Goal: Information Seeking & Learning: Understand process/instructions

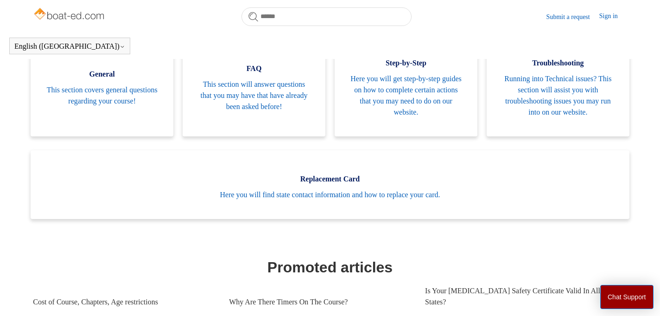
scroll to position [209, 0]
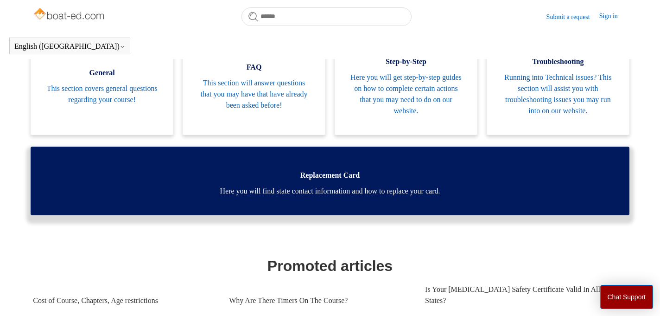
click at [256, 191] on span "Here you will find state contact information and how to replace your card." at bounding box center [330, 190] width 571 height 11
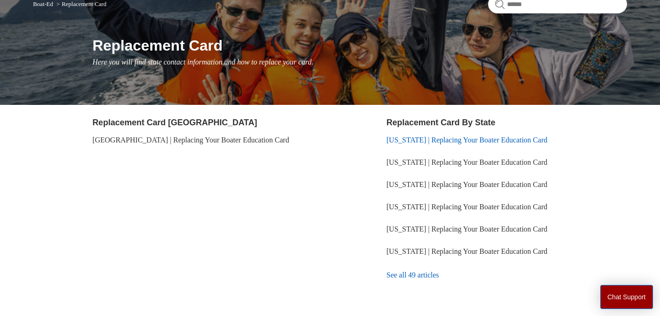
scroll to position [130, 0]
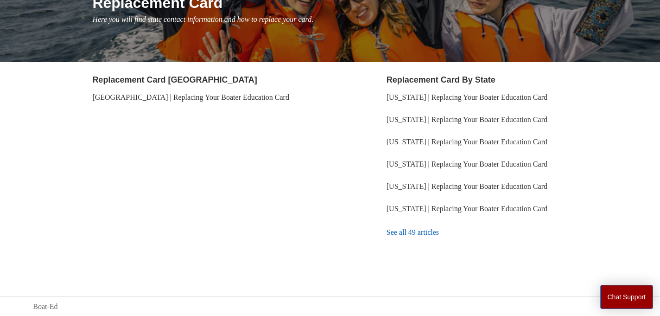
click at [401, 233] on link "See all 49 articles" at bounding box center [507, 232] width 241 height 25
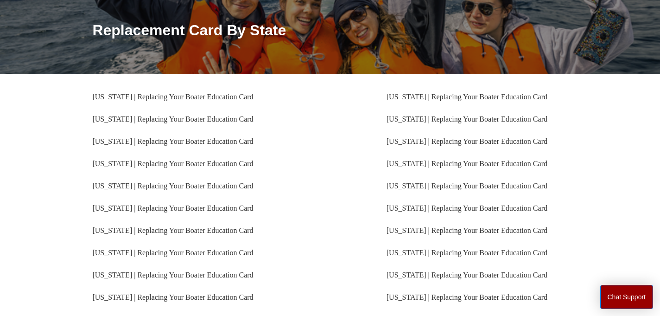
scroll to position [107, 0]
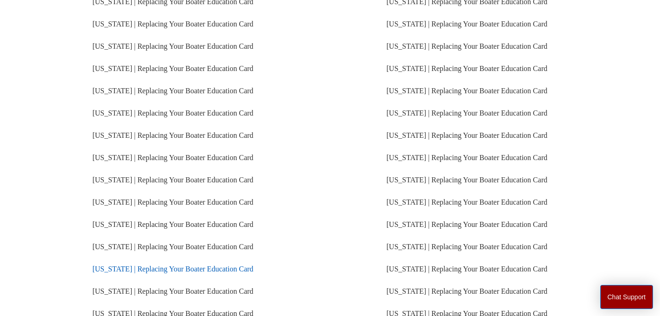
click at [184, 271] on link "[US_STATE] | Replacing Your Boater Education Card" at bounding box center [172, 269] width 161 height 8
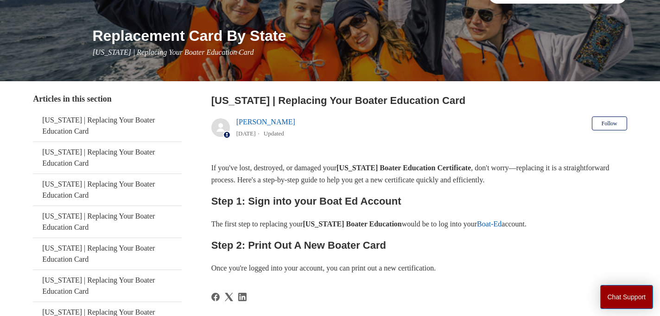
scroll to position [128, 0]
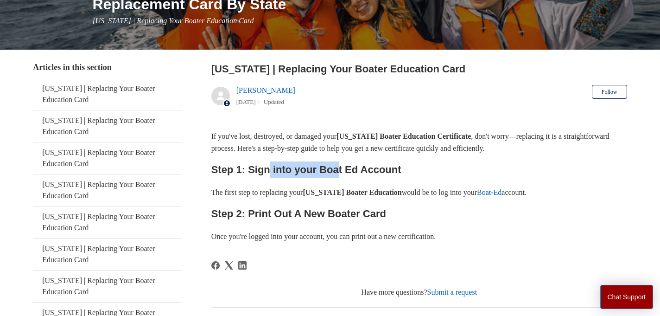
drag, startPoint x: 334, startPoint y: 170, endPoint x: 268, endPoint y: 167, distance: 66.4
click at [268, 167] on h2 "Step 1: Sign into your Boat Ed Account" at bounding box center [419, 169] width 416 height 16
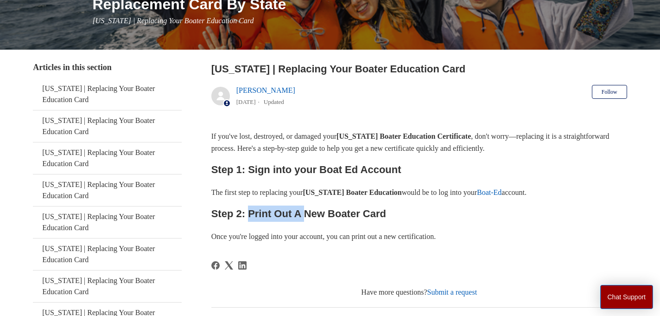
drag, startPoint x: 249, startPoint y: 211, endPoint x: 310, endPoint y: 214, distance: 60.3
click at [310, 214] on h2 "Step 2: Print Out A New Boater Card" at bounding box center [419, 213] width 416 height 16
drag, startPoint x: 310, startPoint y: 214, endPoint x: 366, endPoint y: 214, distance: 56.1
click at [332, 214] on h2 "Step 2: Print Out A New Boater Card" at bounding box center [419, 213] width 416 height 16
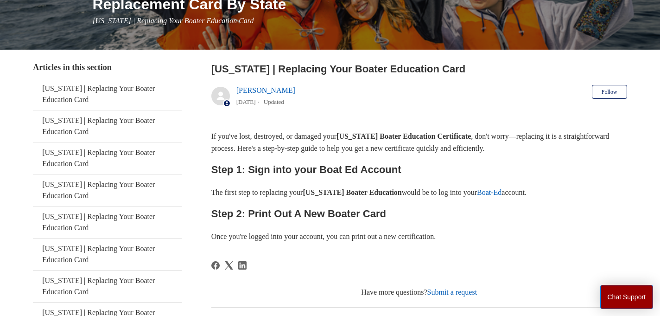
click at [366, 214] on h2 "Step 2: Print Out A New Boater Card" at bounding box center [419, 213] width 416 height 16
drag, startPoint x: 268, startPoint y: 236, endPoint x: 347, endPoint y: 236, distance: 79.3
click at [346, 236] on p "Once you're logged into your account, you can print out a new certification." at bounding box center [419, 236] width 416 height 12
click at [347, 236] on p "Once you're logged into your account, you can print out a new certification." at bounding box center [419, 236] width 416 height 12
click at [384, 236] on p "Once you're logged into your account, you can print out a new certification." at bounding box center [419, 236] width 416 height 12
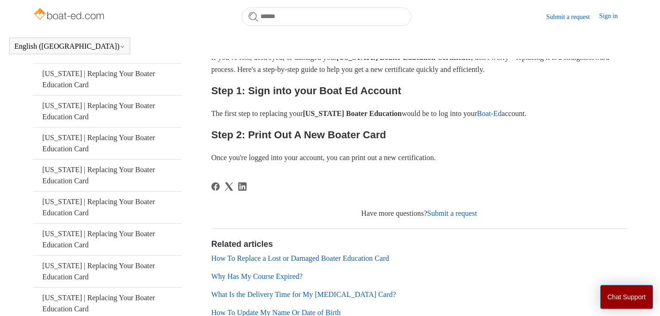
scroll to position [266, 0]
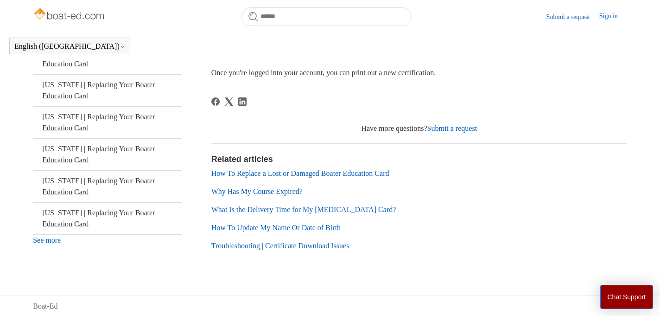
click at [293, 227] on link "How To Update My Name Or Date of Birth" at bounding box center [275, 227] width 129 height 8
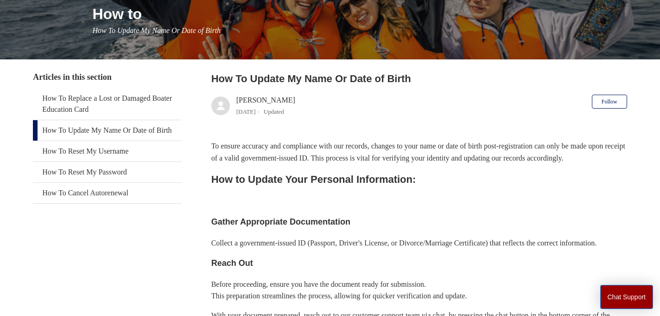
scroll to position [135, 0]
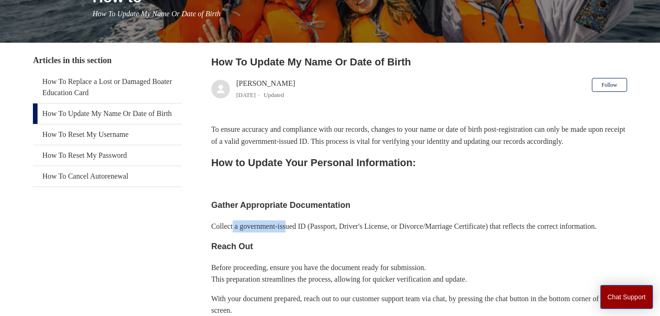
drag, startPoint x: 233, startPoint y: 237, endPoint x: 298, endPoint y: 241, distance: 65.0
click at [298, 232] on p "Collect a government-issued ID (Passport, Driver's License, or Divorce/Marriage…" at bounding box center [419, 226] width 416 height 12
drag, startPoint x: 258, startPoint y: 218, endPoint x: 292, endPoint y: 218, distance: 33.4
click at [291, 212] on h3 "Gather Appropriate Documentation" at bounding box center [419, 204] width 416 height 13
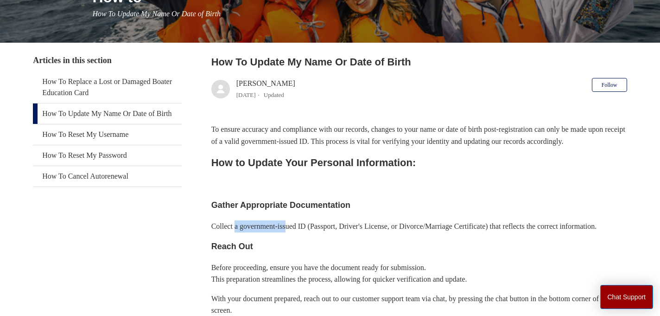
drag, startPoint x: 236, startPoint y: 239, endPoint x: 293, endPoint y: 239, distance: 56.6
click at [293, 232] on p "Collect a government-issued ID (Passport, Driver's License, or Divorce/Marriage…" at bounding box center [419, 226] width 416 height 12
drag, startPoint x: 293, startPoint y: 239, endPoint x: 359, endPoint y: 240, distance: 65.8
click at [358, 232] on p "Collect a government-issued ID (Passport, Driver's License, or Divorce/Marriage…" at bounding box center [419, 226] width 416 height 12
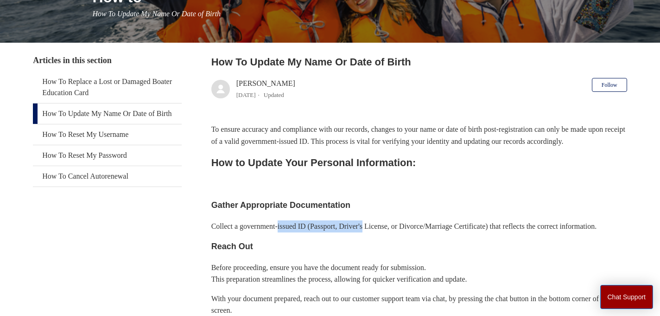
click at [359, 232] on p "Collect a government-issued ID (Passport, Driver's License, or Divorce/Marriage…" at bounding box center [419, 226] width 416 height 12
drag, startPoint x: 381, startPoint y: 237, endPoint x: 424, endPoint y: 237, distance: 43.6
click at [424, 232] on p "Collect a government-issued ID (Passport, Driver's License, or Divorce/Marriage…" at bounding box center [419, 226] width 416 height 12
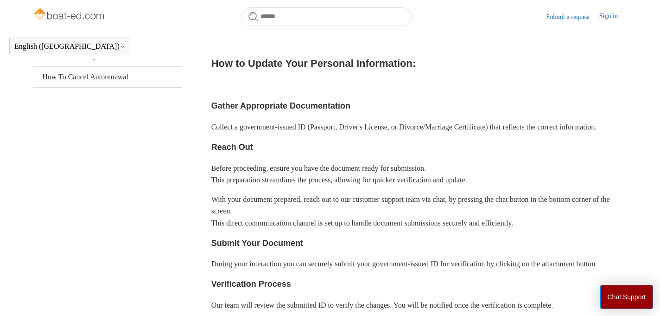
scroll to position [239, 0]
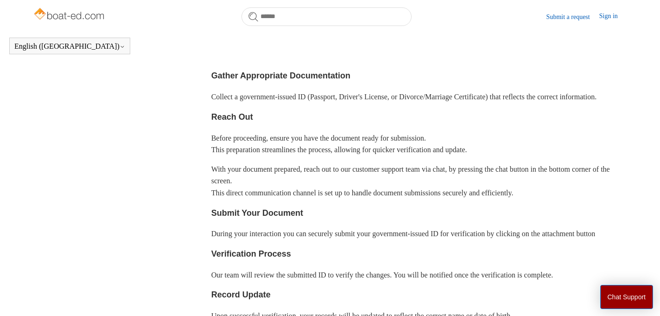
drag, startPoint x: 255, startPoint y: 163, endPoint x: 292, endPoint y: 170, distance: 37.7
click at [275, 156] on p "Before proceeding, ensure you have the document ready for submission. This prep…" at bounding box center [419, 144] width 416 height 24
click at [292, 156] on p "Before proceeding, ensure you have the document ready for submission. This prep…" at bounding box center [419, 144] width 416 height 24
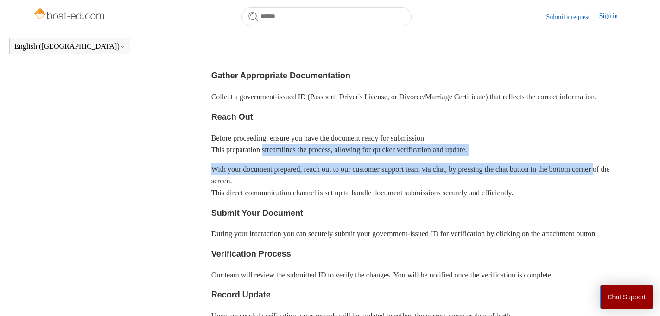
drag, startPoint x: 292, startPoint y: 171, endPoint x: 231, endPoint y: 202, distance: 68.2
click at [232, 202] on div "To ensure accuracy and compliance with our records, changes to your name or dat…" at bounding box center [419, 240] width 416 height 492
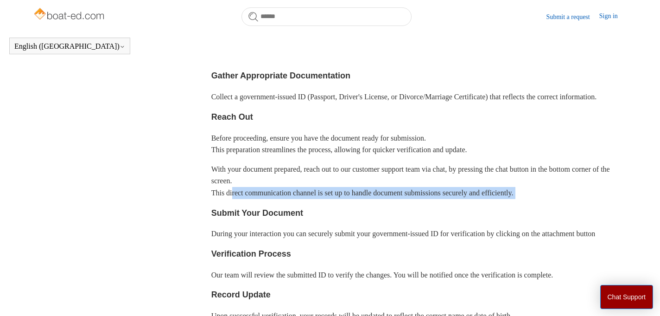
drag, startPoint x: 229, startPoint y: 223, endPoint x: 247, endPoint y: 219, distance: 17.9
click at [237, 220] on div "To ensure accuracy and compliance with our records, changes to your name or dat…" at bounding box center [419, 240] width 416 height 492
click at [247, 199] on p "With your document prepared, reach out to our customer support team via chat, b…" at bounding box center [419, 181] width 416 height 36
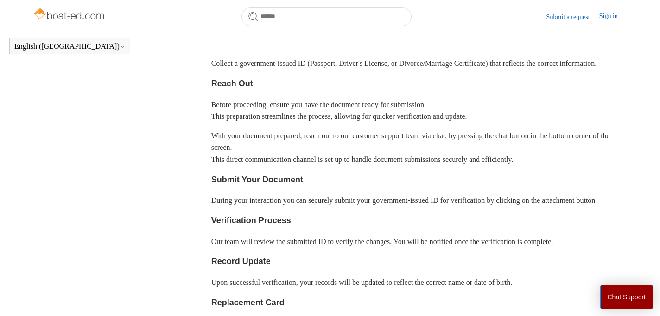
scroll to position [274, 0]
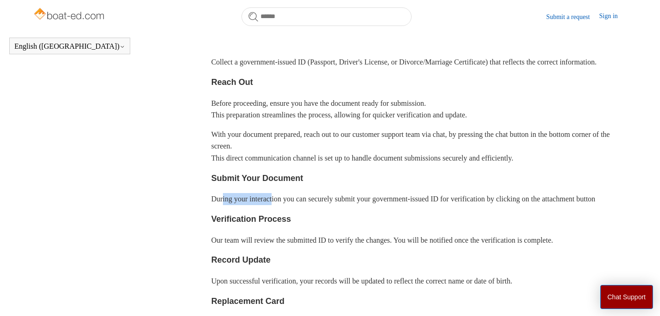
drag, startPoint x: 224, startPoint y: 222, endPoint x: 285, endPoint y: 228, distance: 60.5
click at [285, 205] on p "During your interaction you can securely submit your government-issued ID for v…" at bounding box center [419, 199] width 416 height 12
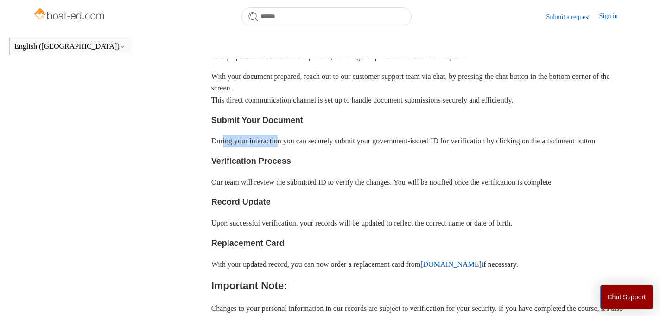
scroll to position [351, 0]
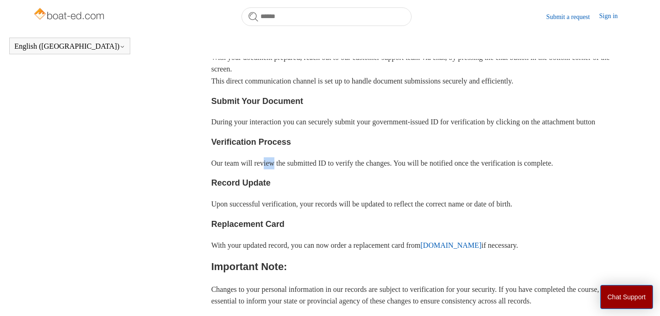
drag, startPoint x: 268, startPoint y: 198, endPoint x: 293, endPoint y: 207, distance: 26.9
click at [282, 169] on p "Our team will review the submitted ID to verify the changes. You will be notifi…" at bounding box center [419, 163] width 416 height 12
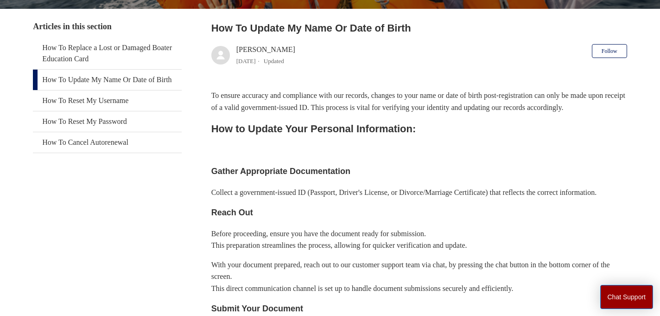
scroll to position [172, 0]
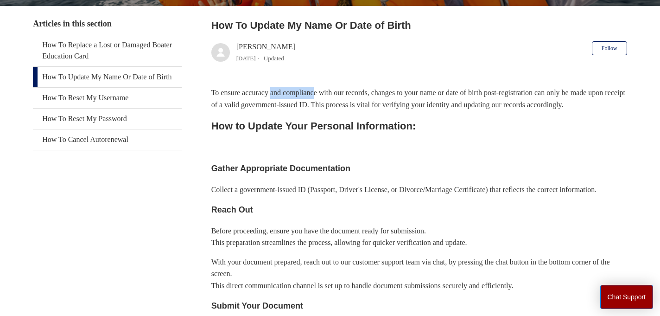
drag, startPoint x: 277, startPoint y: 91, endPoint x: 325, endPoint y: 97, distance: 48.7
click at [325, 97] on p "To ensure accuracy and compliance with our records, changes to your name or dat…" at bounding box center [419, 99] width 416 height 24
drag, startPoint x: 265, startPoint y: 198, endPoint x: 312, endPoint y: 202, distance: 47.0
click at [312, 196] on p "Collect a government-issued ID (Passport, Driver's License, or Divorce/Marriage…" at bounding box center [419, 190] width 416 height 12
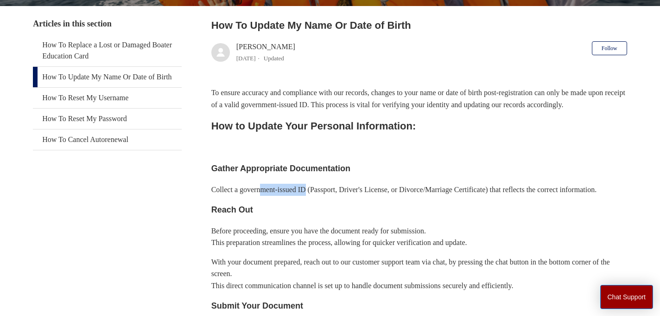
click at [312, 196] on p "Collect a government-issued ID (Passport, Driver's License, or Divorce/Marriage…" at bounding box center [419, 190] width 416 height 12
drag, startPoint x: 312, startPoint y: 202, endPoint x: 364, endPoint y: 202, distance: 52.4
click at [364, 196] on p "Collect a government-issued ID (Passport, Driver's License, or Divorce/Marriage…" at bounding box center [419, 190] width 416 height 12
drag, startPoint x: 332, startPoint y: 204, endPoint x: 384, endPoint y: 204, distance: 52.4
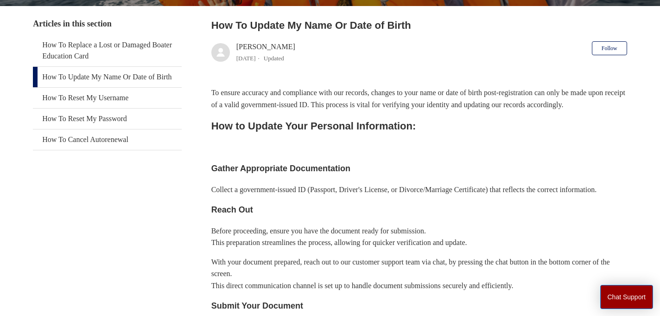
click at [354, 196] on p "Collect a government-issued ID (Passport, Driver's License, or Divorce/Marriage…" at bounding box center [419, 190] width 416 height 12
click at [420, 196] on p "Collect a government-issued ID (Passport, Driver's License, or Divorce/Marriage…" at bounding box center [419, 190] width 416 height 12
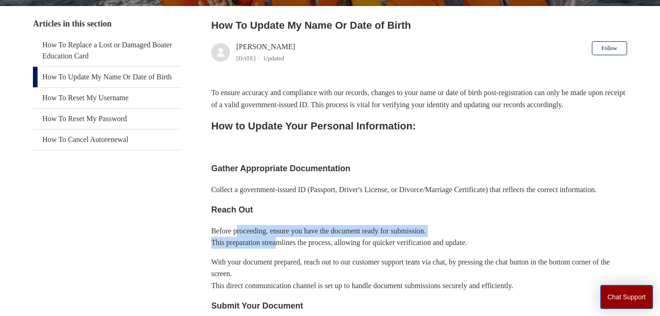
drag, startPoint x: 240, startPoint y: 256, endPoint x: 294, endPoint y: 268, distance: 55.7
click at [294, 249] on p "Before proceeding, ensure you have the document ready for submission. This prep…" at bounding box center [419, 237] width 416 height 24
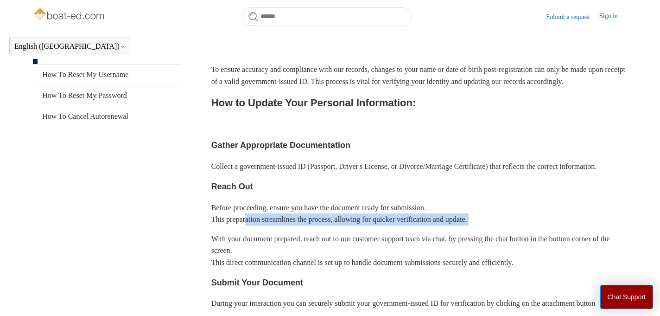
drag, startPoint x: 249, startPoint y: 242, endPoint x: 309, endPoint y: 254, distance: 61.8
click at [309, 253] on div "To ensure accuracy and compliance with our records, changes to your name or dat…" at bounding box center [419, 310] width 416 height 492
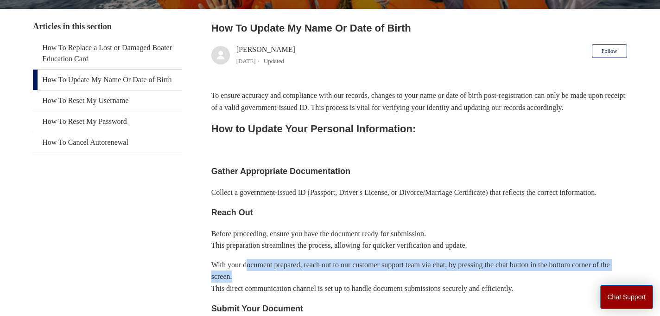
drag, startPoint x: 250, startPoint y: 264, endPoint x: 305, endPoint y: 278, distance: 56.3
click at [305, 278] on p "With your document prepared, reach out to our customer support team via chat, b…" at bounding box center [419, 277] width 416 height 36
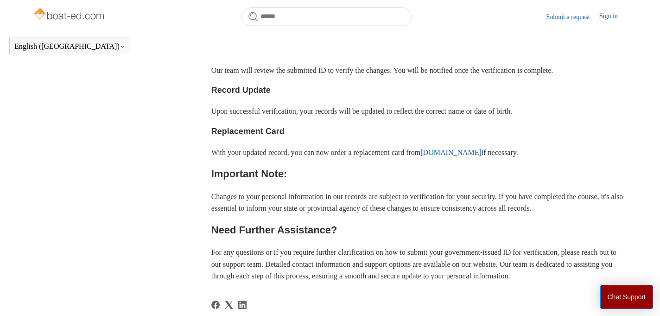
scroll to position [446, 0]
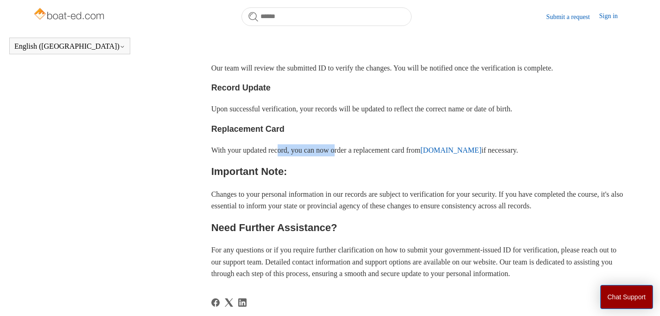
drag, startPoint x: 286, startPoint y: 181, endPoint x: 348, endPoint y: 181, distance: 62.1
click at [348, 156] on p "With your updated record, you can now order a replacement card from ilostmycard…" at bounding box center [419, 150] width 416 height 12
drag, startPoint x: 249, startPoint y: 180, endPoint x: 313, endPoint y: 185, distance: 65.1
click at [313, 156] on p "With your updated record, you can now order a replacement card from ilostmycard…" at bounding box center [419, 150] width 416 height 12
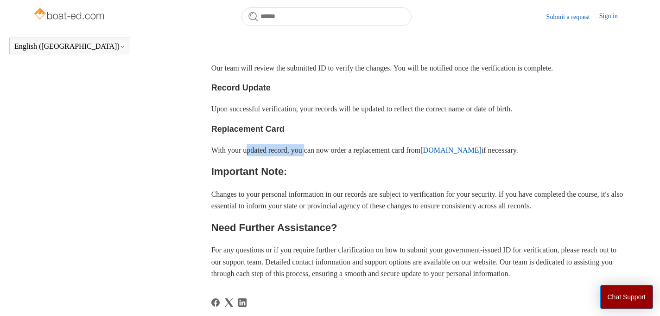
click at [313, 156] on p "With your updated record, you can now order a replacement card from ilostmycard…" at bounding box center [419, 150] width 416 height 12
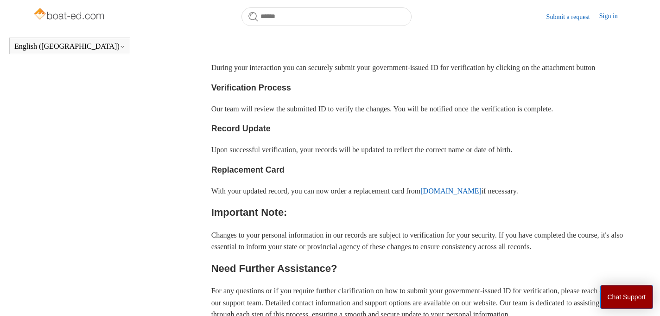
scroll to position [404, 0]
drag, startPoint x: 255, startPoint y: 139, endPoint x: 351, endPoint y: 153, distance: 97.0
click at [351, 153] on div "To ensure accuracy and compliance with our records, changes to your name or dat…" at bounding box center [419, 74] width 416 height 492
drag, startPoint x: 247, startPoint y: 180, endPoint x: 349, endPoint y: 185, distance: 102.6
click at [349, 156] on p "Upon successful verification, your records will be updated to reflect the corre…" at bounding box center [419, 150] width 416 height 12
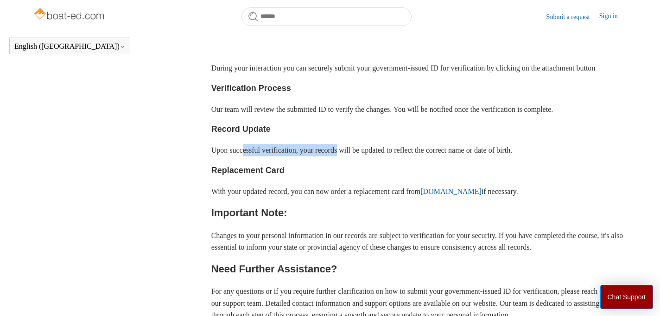
click at [349, 156] on p "Upon successful verification, your records will be updated to reflect the corre…" at bounding box center [419, 150] width 416 height 12
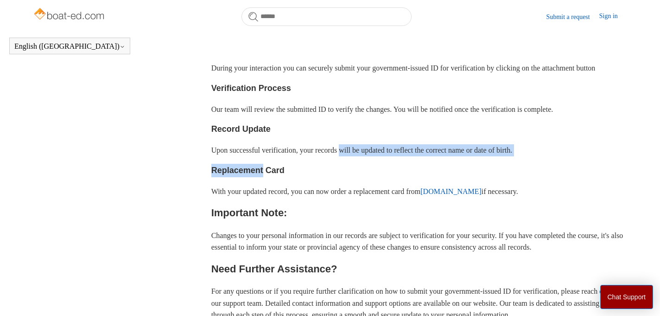
drag, startPoint x: 349, startPoint y: 185, endPoint x: 454, endPoint y: 192, distance: 105.5
click at [454, 192] on div "To ensure accuracy and compliance with our records, changes to your name or dat…" at bounding box center [419, 74] width 416 height 492
click at [447, 156] on p "Upon successful verification, your records will be updated to reflect the corre…" at bounding box center [419, 150] width 416 height 12
drag, startPoint x: 453, startPoint y: 182, endPoint x: 385, endPoint y: 206, distance: 71.9
click at [386, 206] on div "To ensure accuracy and compliance with our records, changes to your name or dat…" at bounding box center [419, 74] width 416 height 492
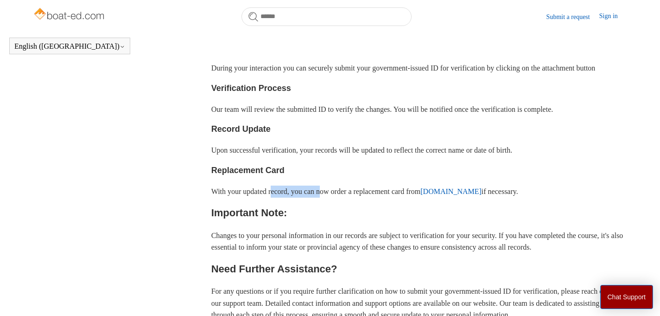
drag, startPoint x: 278, startPoint y: 226, endPoint x: 332, endPoint y: 226, distance: 54.2
click at [332, 198] on p "With your updated record, you can now order a replacement card from ilostmycard…" at bounding box center [419, 191] width 416 height 12
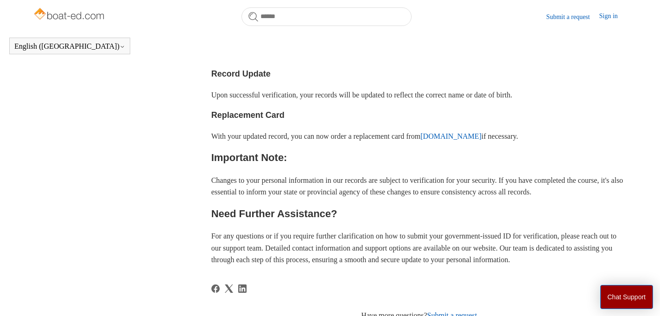
scroll to position [465, 0]
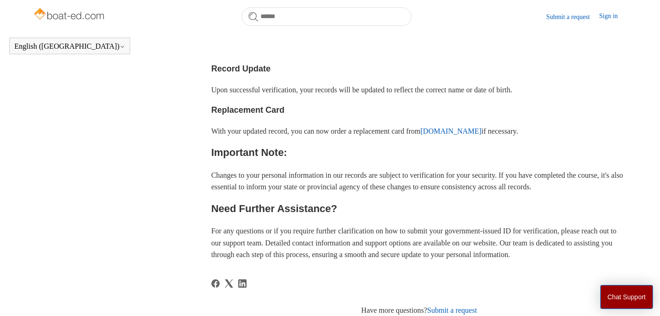
drag, startPoint x: 272, startPoint y: 217, endPoint x: 350, endPoint y: 229, distance: 78.4
click at [349, 229] on div "To ensure accuracy and compliance with our records, changes to your name or dat…" at bounding box center [419, 14] width 416 height 492
click at [351, 193] on p "Changes to your personal information in our records are subject to verification…" at bounding box center [419, 181] width 416 height 24
click at [377, 193] on p "Changes to your personal information in our records are subject to verification…" at bounding box center [419, 181] width 416 height 24
drag, startPoint x: 377, startPoint y: 222, endPoint x: 429, endPoint y: 234, distance: 53.3
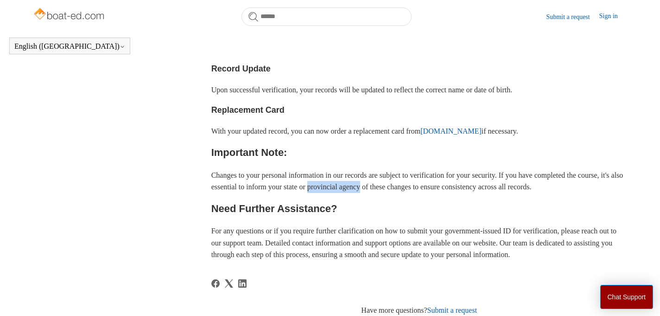
click at [429, 234] on div "To ensure accuracy and compliance with our records, changes to your name or dat…" at bounding box center [419, 14] width 416 height 492
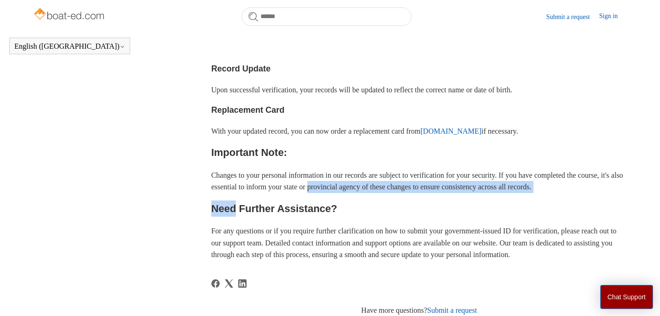
click at [426, 193] on p "Changes to your personal information in our records are subject to verification…" at bounding box center [419, 181] width 416 height 24
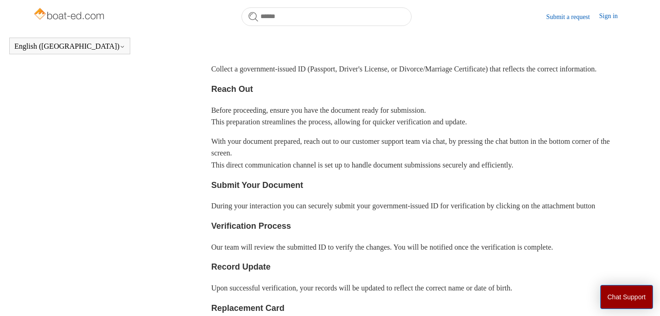
scroll to position [339, 0]
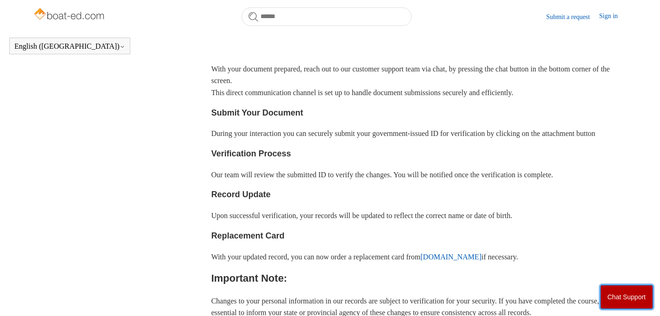
click at [612, 296] on button "Chat Support" at bounding box center [626, 297] width 53 height 24
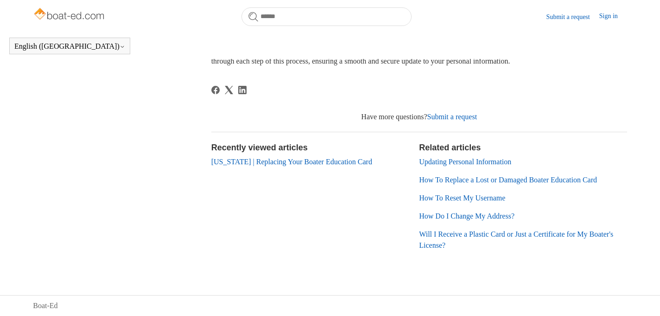
scroll to position [669, 0]
click at [292, 166] on link "[US_STATE] | Replacing Your Boater Education Card" at bounding box center [291, 162] width 161 height 8
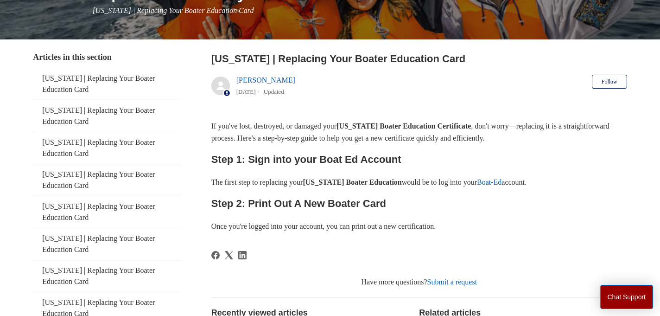
scroll to position [266, 0]
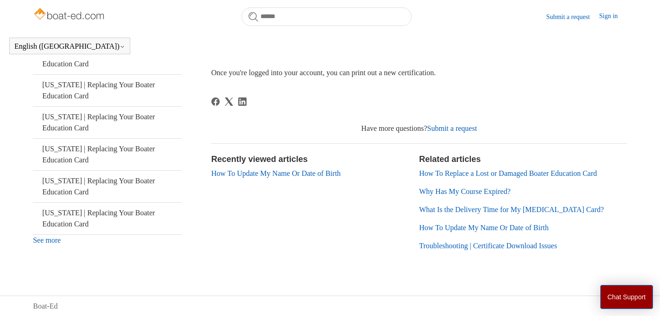
click at [458, 227] on link "How To Update My Name Or Date of Birth" at bounding box center [483, 227] width 129 height 8
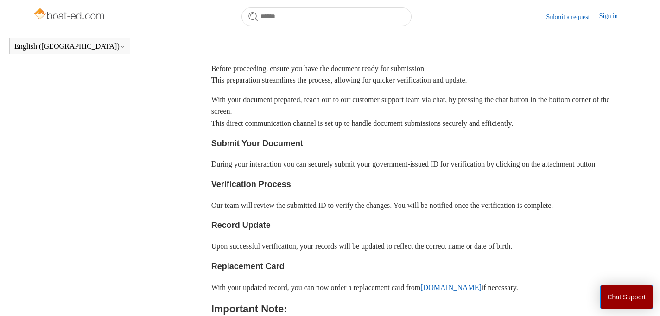
scroll to position [311, 0]
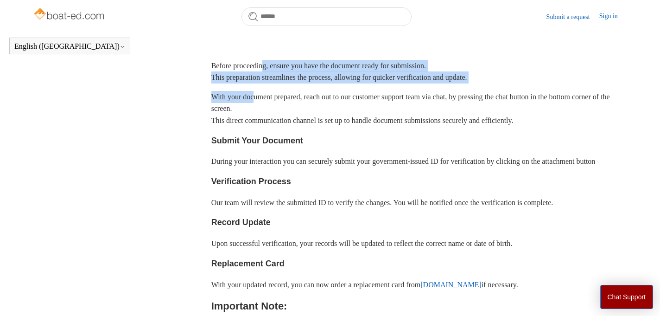
drag, startPoint x: 268, startPoint y: 88, endPoint x: 253, endPoint y: 120, distance: 34.6
click at [254, 121] on div "To ensure accuracy and compliance with our records, changes to your name or dat…" at bounding box center [419, 168] width 416 height 492
click at [253, 120] on p "With your document prepared, reach out to our customer support team via chat, b…" at bounding box center [419, 109] width 416 height 36
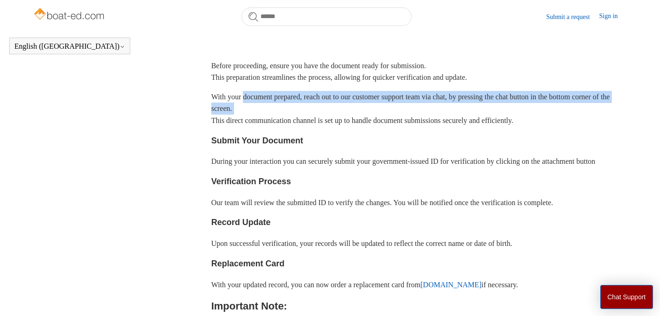
drag, startPoint x: 253, startPoint y: 120, endPoint x: 306, endPoint y: 135, distance: 55.6
click at [306, 127] on p "With your document prepared, reach out to our customer support team via chat, b…" at bounding box center [419, 109] width 416 height 36
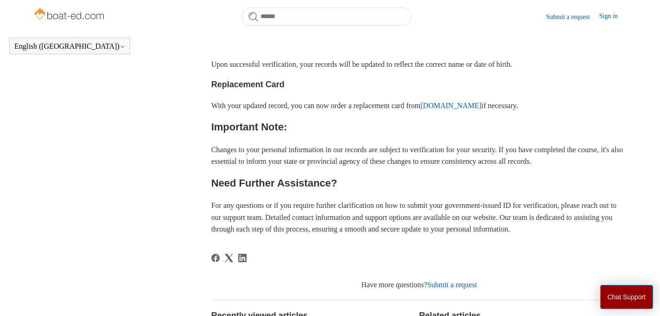
scroll to position [705, 0]
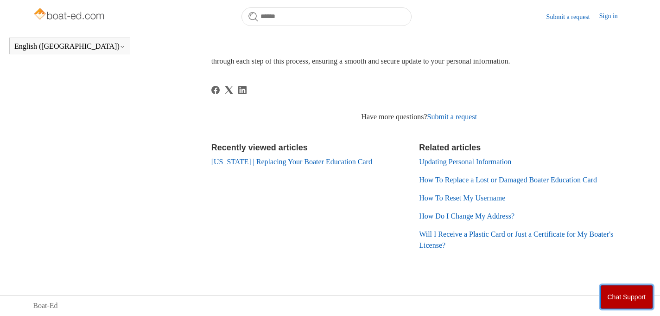
click at [619, 306] on button "Chat Support" at bounding box center [626, 297] width 53 height 24
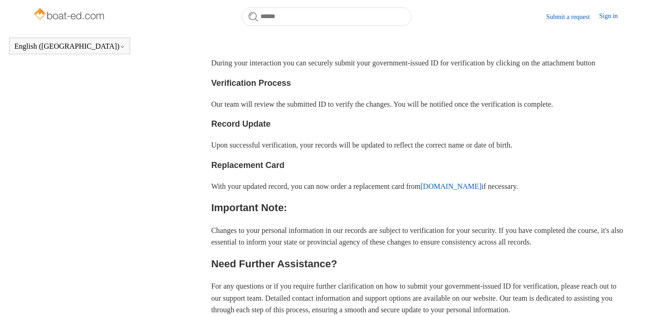
scroll to position [428, 0]
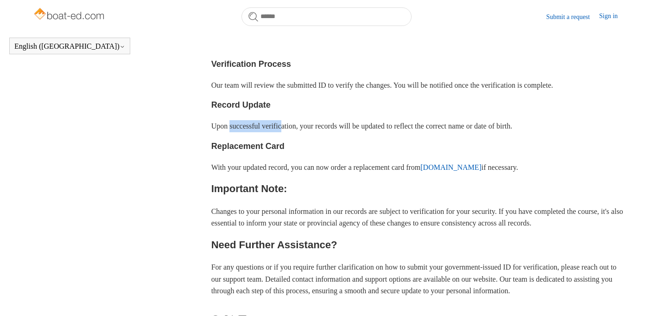
drag, startPoint x: 232, startPoint y: 162, endPoint x: 288, endPoint y: 162, distance: 56.6
click at [288, 132] on p "Upon successful verification, your records will be updated to reflect the corre…" at bounding box center [419, 126] width 416 height 12
drag, startPoint x: 288, startPoint y: 162, endPoint x: 373, endPoint y: 162, distance: 84.4
click at [373, 132] on p "Upon successful verification, your records will be updated to reflect the corre…" at bounding box center [419, 126] width 416 height 12
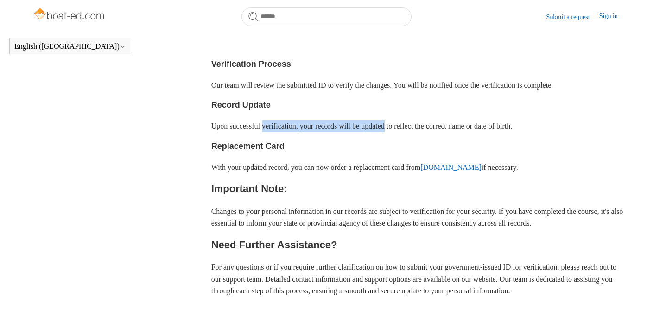
click at [374, 132] on p "Upon successful verification, your records will be updated to reflect the corre…" at bounding box center [419, 126] width 416 height 12
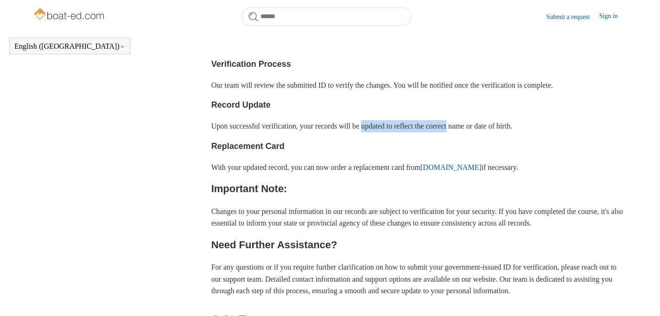
drag, startPoint x: 374, startPoint y: 162, endPoint x: 474, endPoint y: 163, distance: 100.6
click at [474, 132] on p "Upon successful verification, your records will be updated to reflect the corre…" at bounding box center [419, 126] width 416 height 12
drag, startPoint x: 474, startPoint y: 163, endPoint x: 426, endPoint y: 163, distance: 48.2
click at [426, 132] on p "Upon successful verification, your records will be updated to reflect the corre…" at bounding box center [419, 126] width 416 height 12
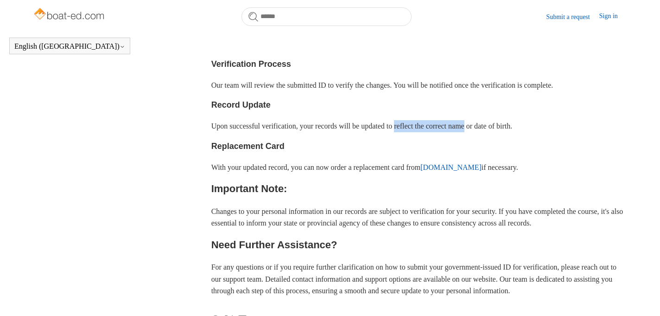
click at [426, 132] on p "Upon successful verification, your records will be updated to reflect the corre…" at bounding box center [419, 126] width 416 height 12
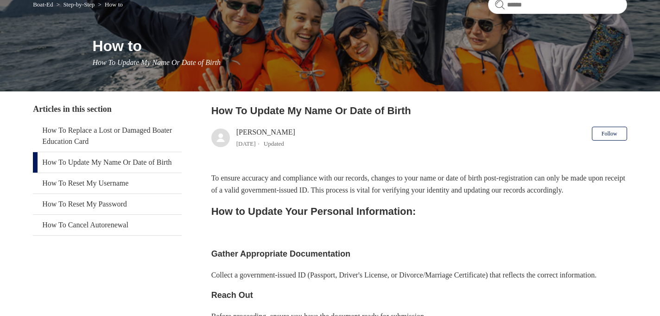
scroll to position [52, 0]
